Goal: Book appointment/travel/reservation

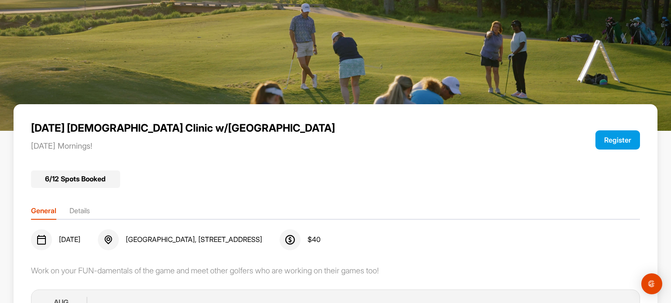
scroll to position [39, 0]
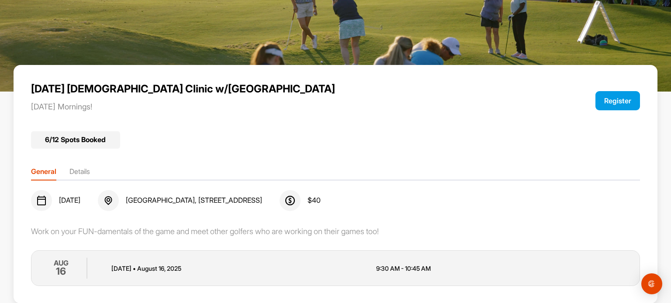
click at [84, 170] on li "Details" at bounding box center [79, 173] width 21 height 14
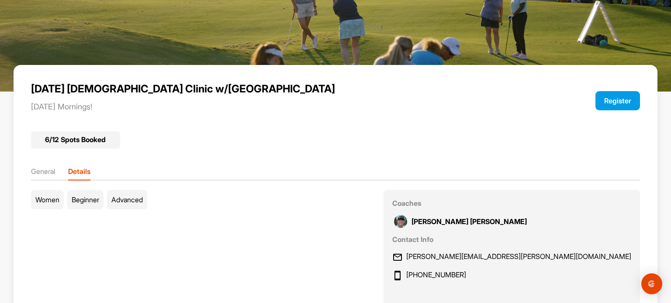
click at [52, 172] on li "General" at bounding box center [43, 173] width 24 height 14
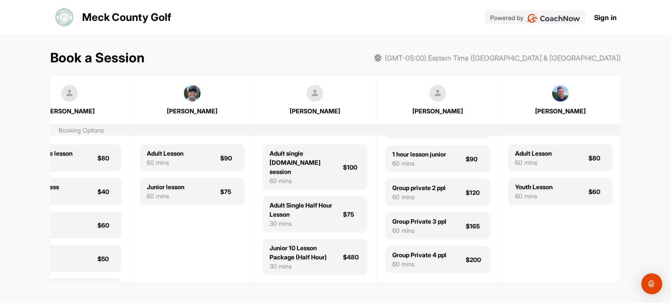
scroll to position [164, 0]
click at [442, 183] on div "Group private 2 ppl" at bounding box center [418, 187] width 53 height 9
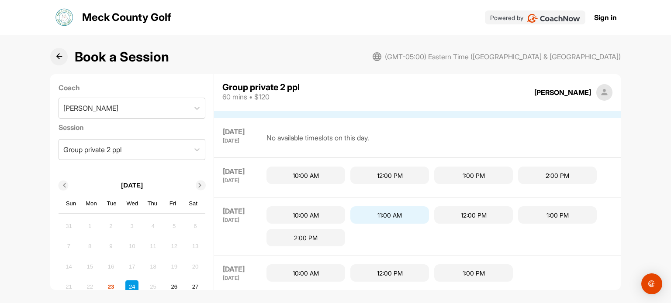
scroll to position [131, 0]
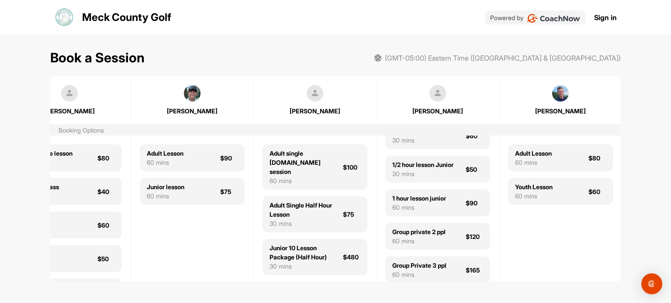
scroll to position [131, 0]
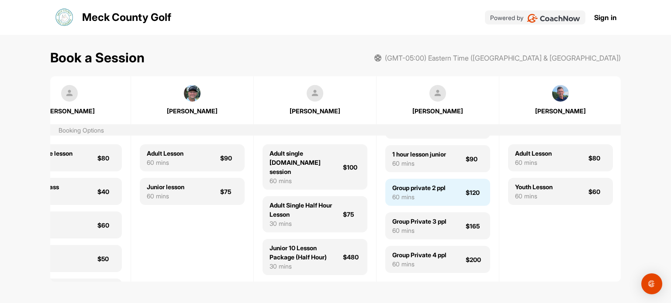
click at [443, 193] on div "Group private 2 ppl" at bounding box center [418, 187] width 53 height 9
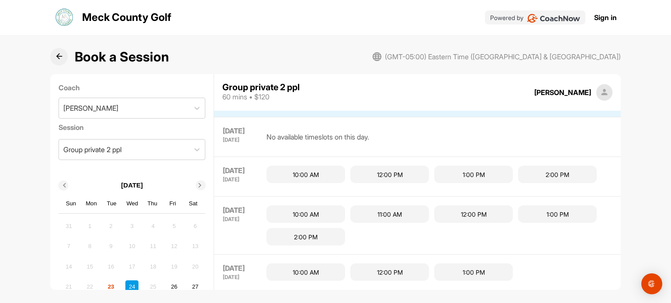
scroll to position [87, 0]
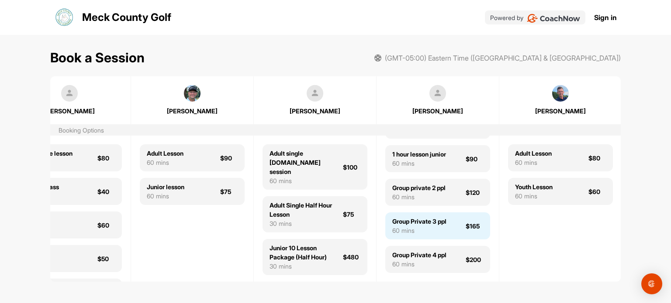
scroll to position [164, 0]
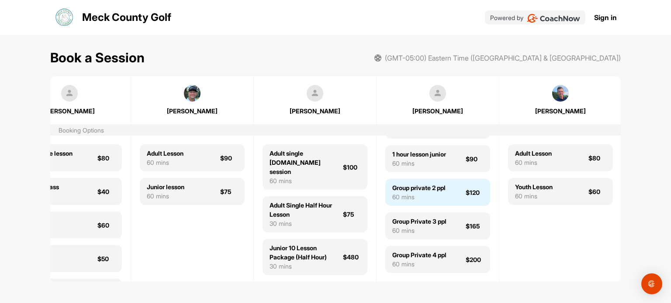
click at [420, 193] on div "60 mins" at bounding box center [418, 197] width 53 height 9
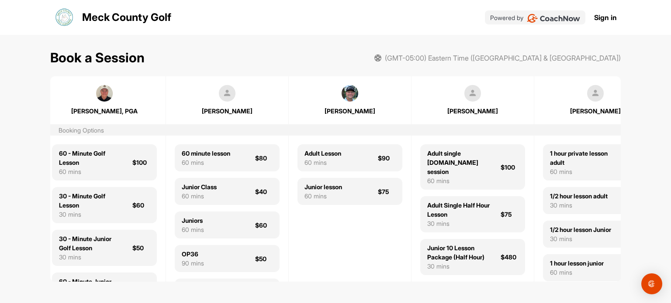
scroll to position [0, 655]
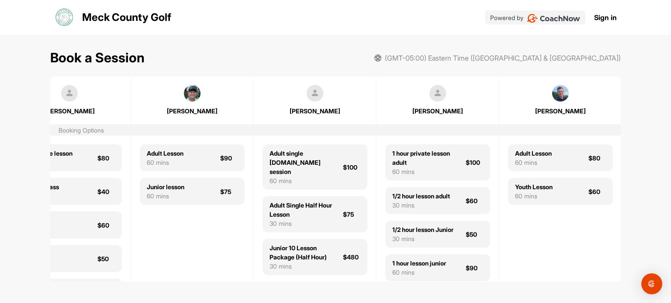
click at [437, 99] on img at bounding box center [437, 93] width 17 height 17
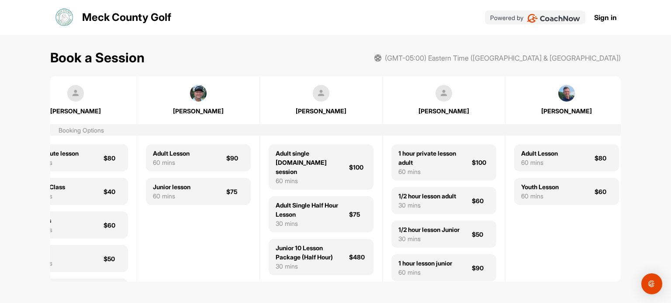
scroll to position [0, 655]
